Goal: Task Accomplishment & Management: Manage account settings

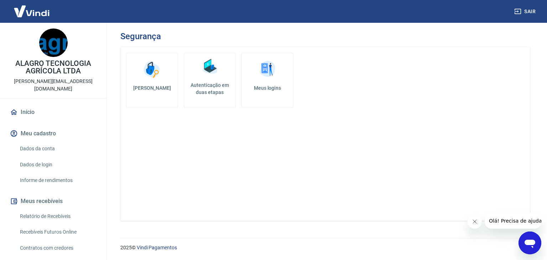
click at [267, 104] on link "Meus logins" at bounding box center [267, 80] width 52 height 55
click at [146, 89] on h5 "[PERSON_NAME]" at bounding box center [152, 87] width 40 height 7
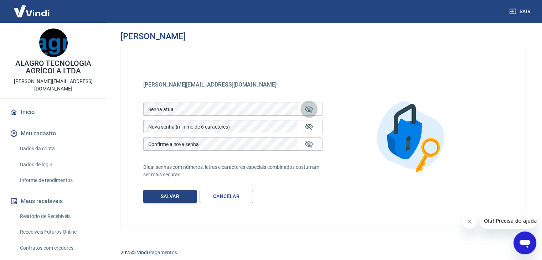
click at [309, 111] on icon "Mostrar/esconder senha" at bounding box center [309, 109] width 8 height 7
click at [309, 111] on icon "Mostrar/esconder senha" at bounding box center [309, 108] width 8 height 5
click at [309, 111] on icon "Mostrar/esconder senha" at bounding box center [309, 109] width 8 height 7
